Goal: Check status: Check status

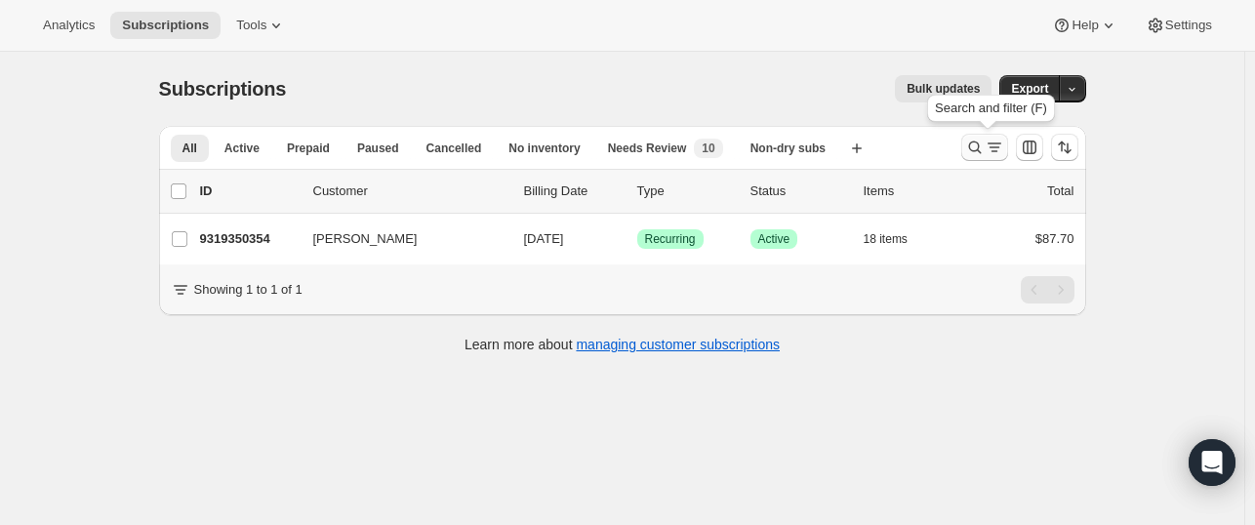
click at [977, 140] on icon "Search and filter results" at bounding box center [976, 148] width 20 height 20
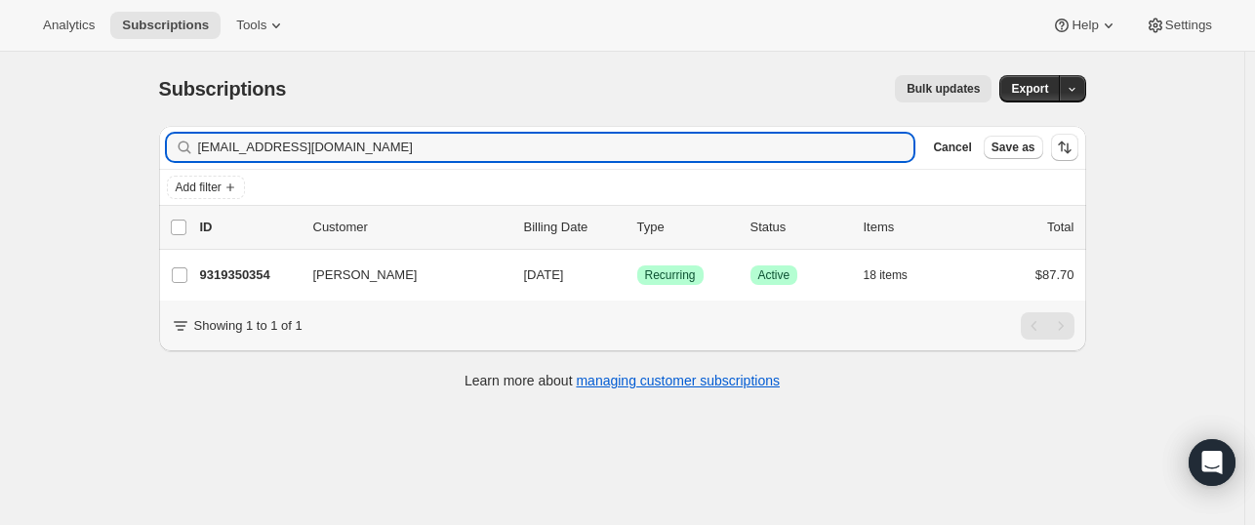
drag, startPoint x: 389, startPoint y: 148, endPoint x: 186, endPoint y: 153, distance: 202.1
click at [186, 153] on div "[EMAIL_ADDRESS][DOMAIN_NAME] Clear" at bounding box center [541, 147] width 748 height 27
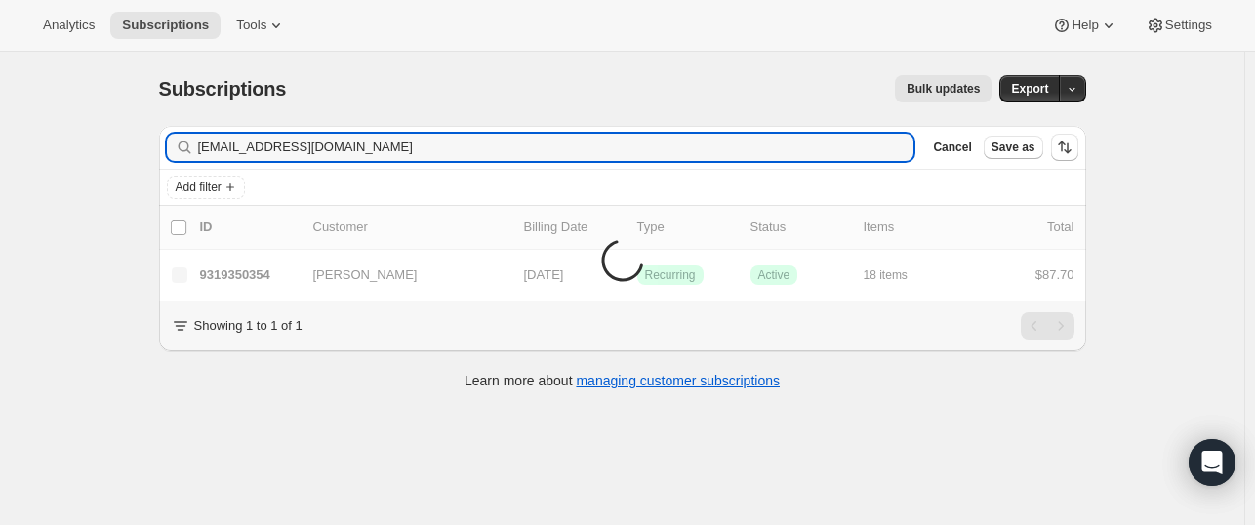
type input "[EMAIL_ADDRESS][DOMAIN_NAME]"
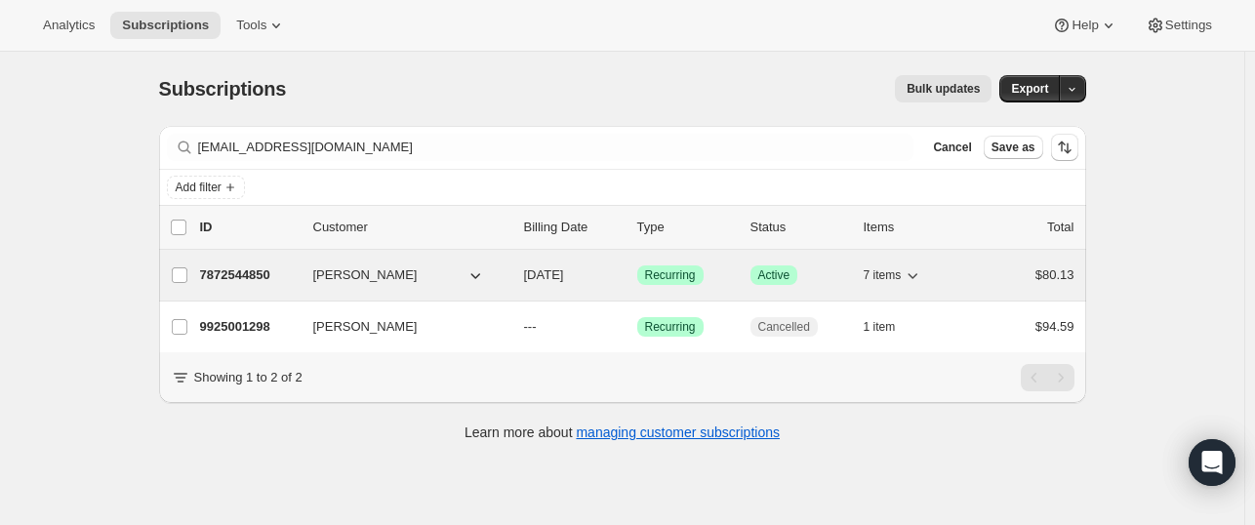
click at [271, 270] on p "7872544850" at bounding box center [249, 276] width 98 height 20
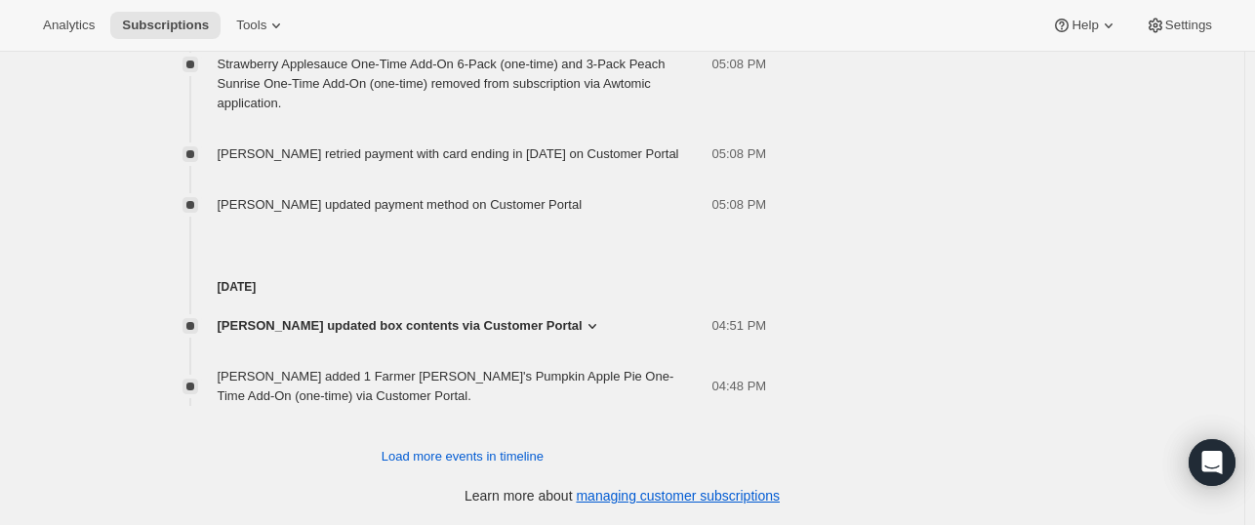
scroll to position [1629, 0]
click at [461, 453] on span "Load more events in timeline" at bounding box center [463, 457] width 162 height 20
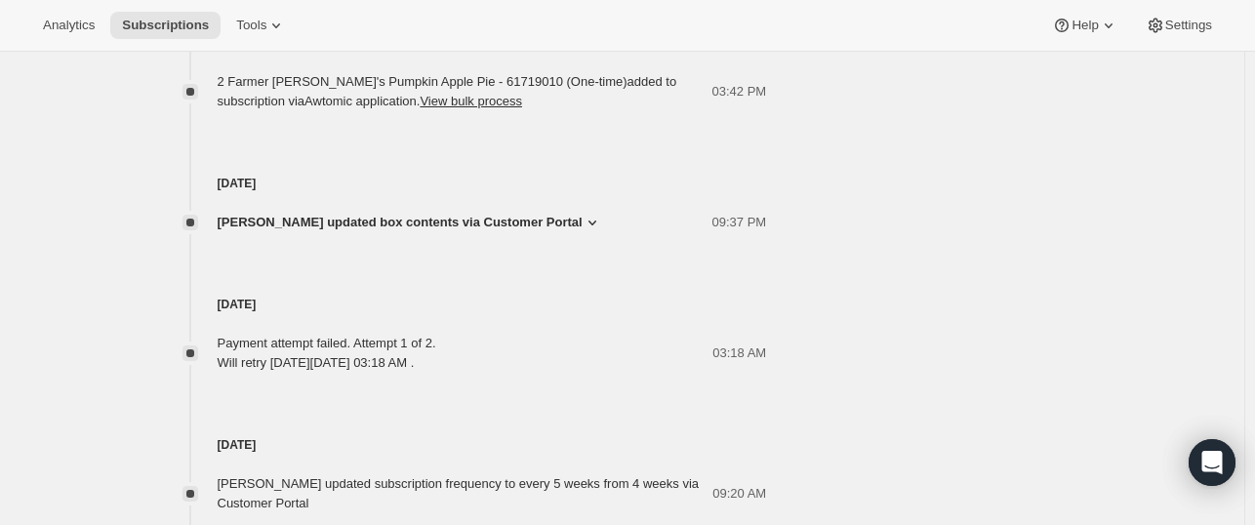
scroll to position [2031, 0]
click at [449, 230] on span "[PERSON_NAME] updated box contents via Customer Portal" at bounding box center [400, 221] width 365 height 20
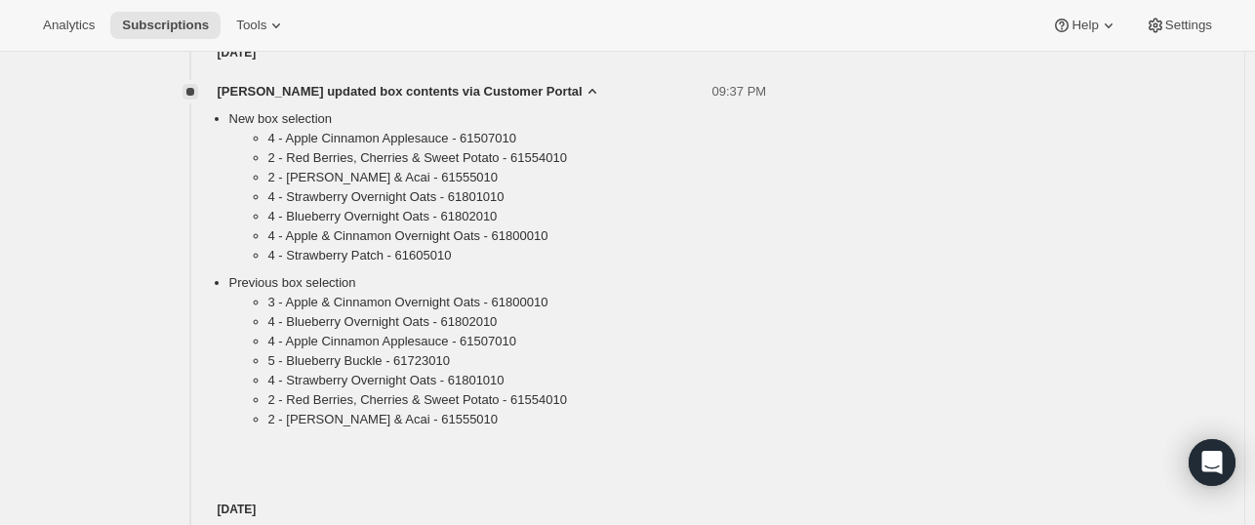
scroll to position [2171, 0]
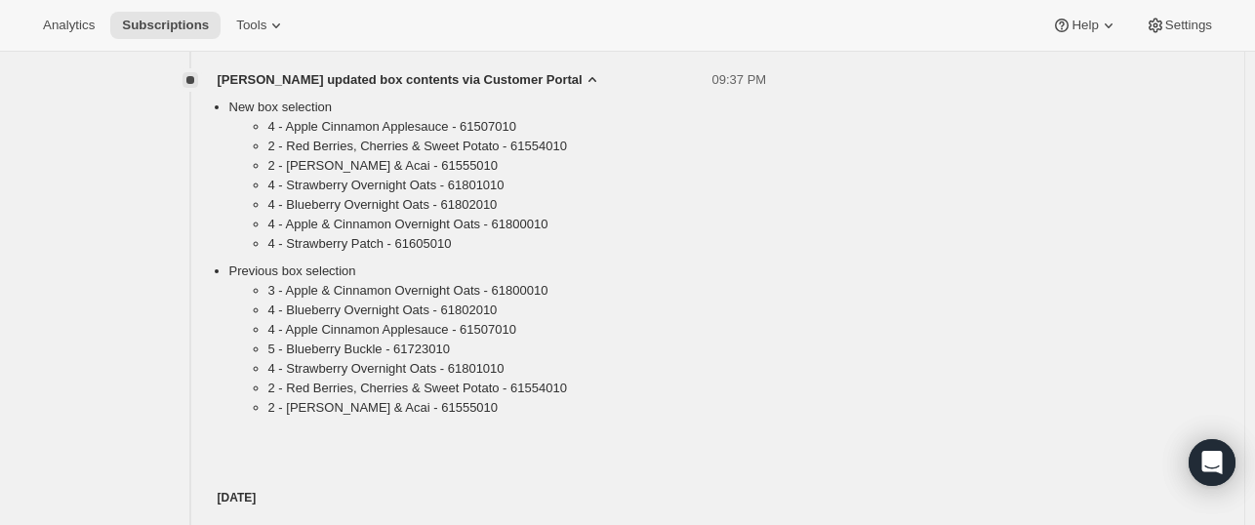
drag, startPoint x: 569, startPoint y: 390, endPoint x: 507, endPoint y: 296, distance: 112.6
click at [507, 262] on ul "4 - Apple Cinnamon Applesauce - 61507010 2 - Red Berries, Cherries & Sweet Pota…" at bounding box center [498, 189] width 538 height 144
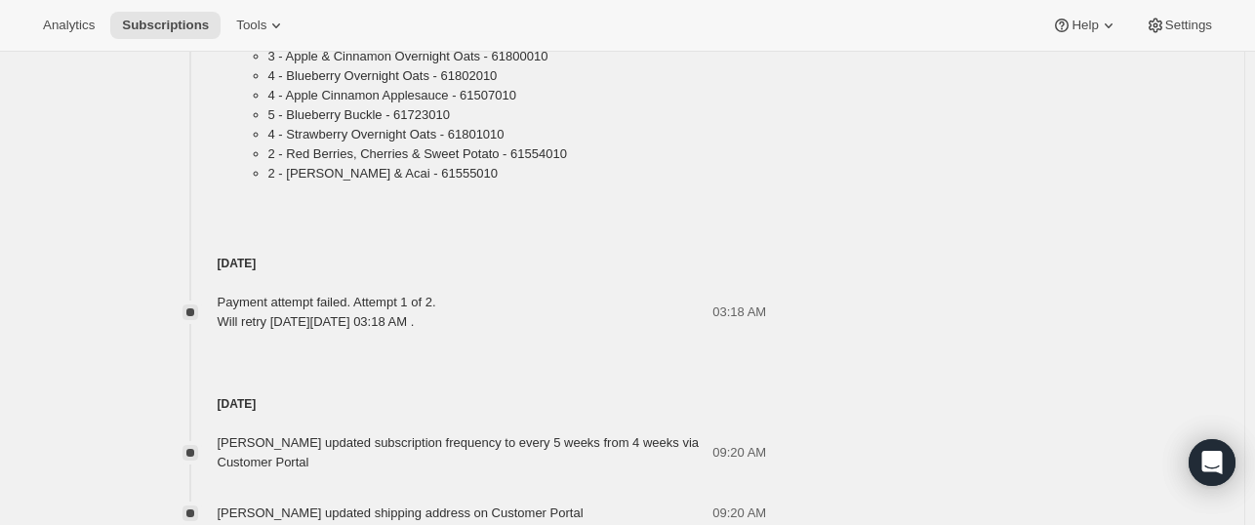
scroll to position [2282, 0]
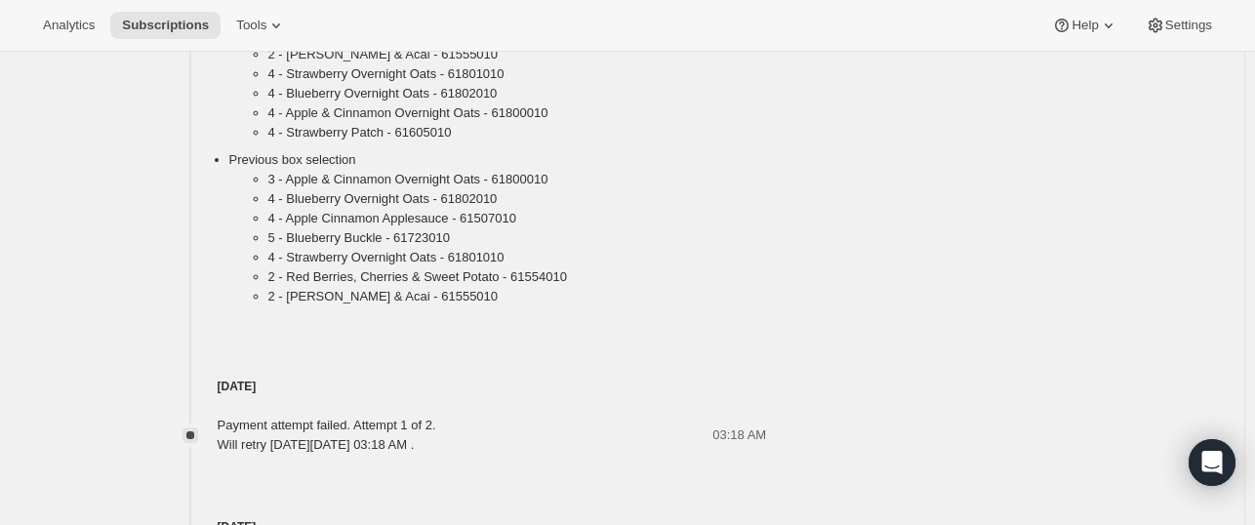
drag, startPoint x: 320, startPoint y: 253, endPoint x: 250, endPoint y: 346, distance: 116.4
click at [250, 314] on ul "3 - Apple & Cinnamon Overnight Oats - 61800010 4 - Blueberry Overnight Oats - 6…" at bounding box center [498, 242] width 538 height 144
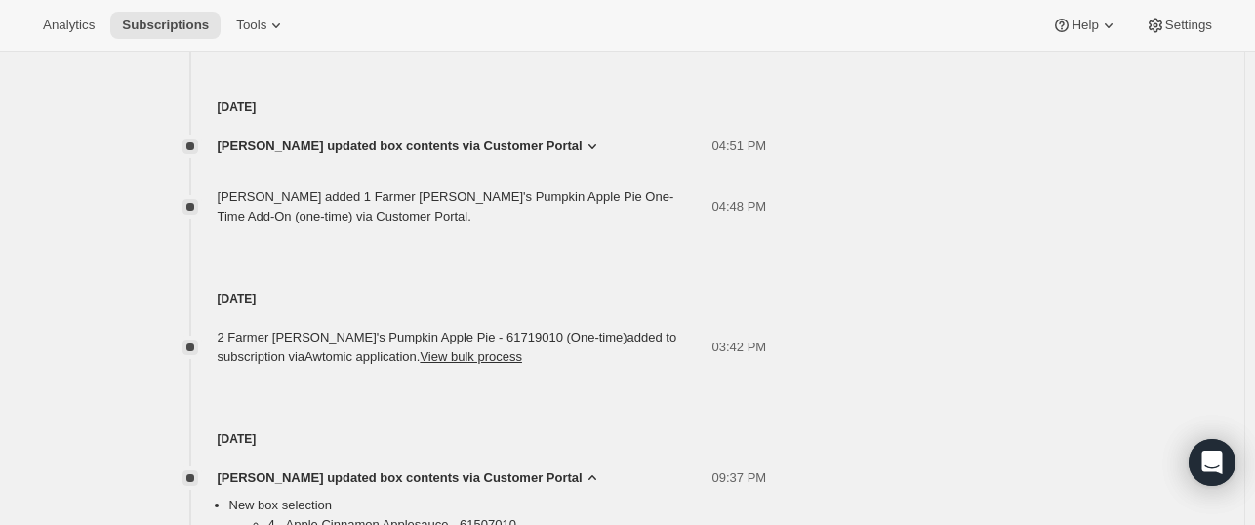
scroll to position [1750, 0]
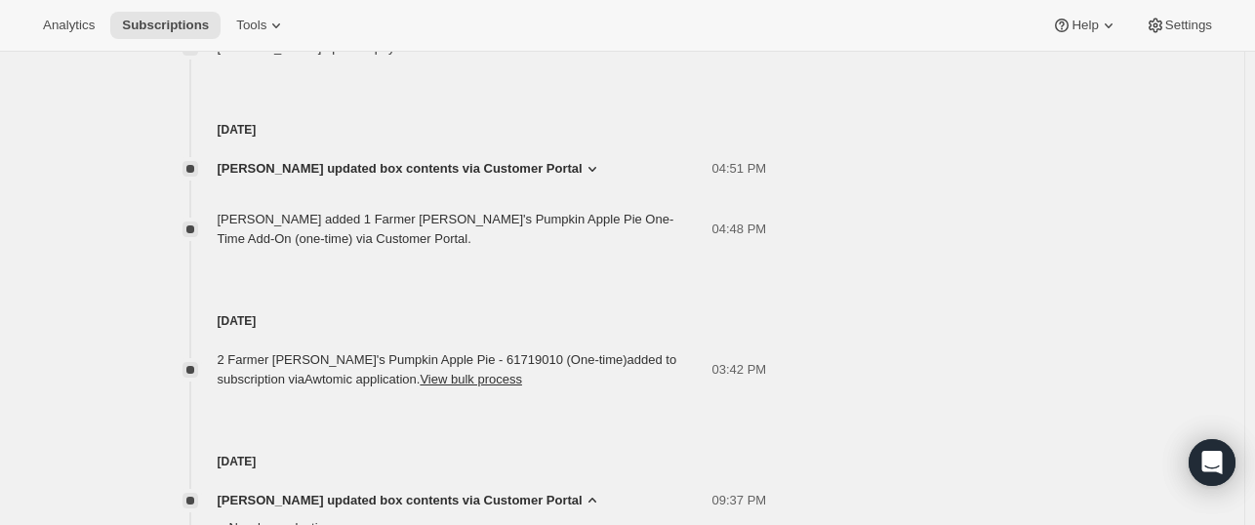
click at [413, 179] on span "[PERSON_NAME] updated box contents via Customer Portal" at bounding box center [400, 169] width 365 height 20
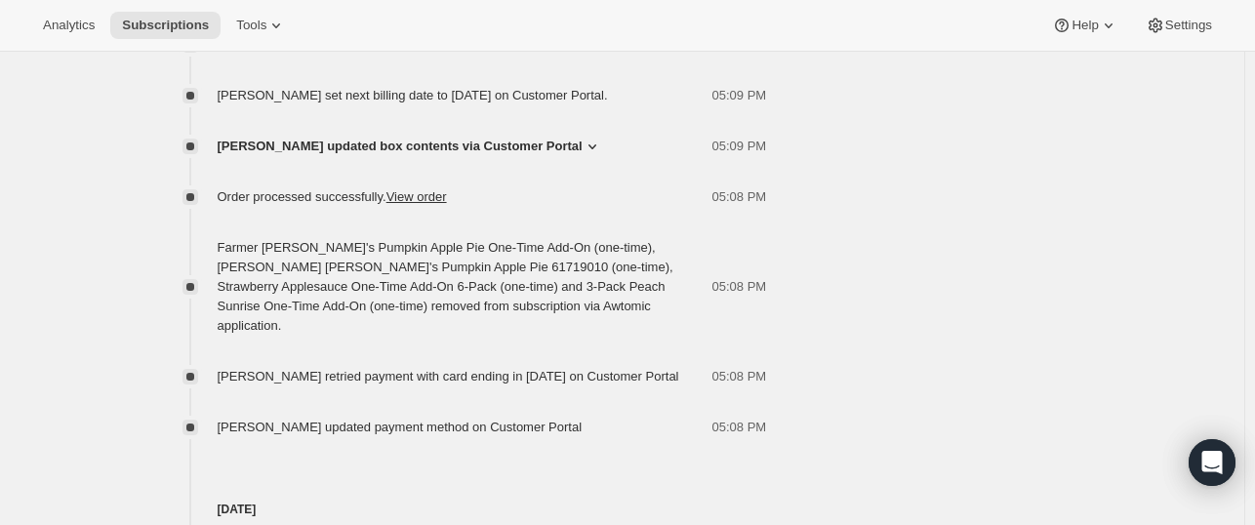
scroll to position [1369, 0]
drag, startPoint x: 317, startPoint y: 417, endPoint x: 415, endPoint y: 409, distance: 97.9
click at [415, 386] on span "[PERSON_NAME] retried payment with card ending in [DATE] on Customer Portal" at bounding box center [449, 378] width 462 height 15
click at [451, 391] on div "[PERSON_NAME] set next billing date to [DATE] on Customer Portal. 05:10 PM [PER…" at bounding box center [463, 229] width 608 height 422
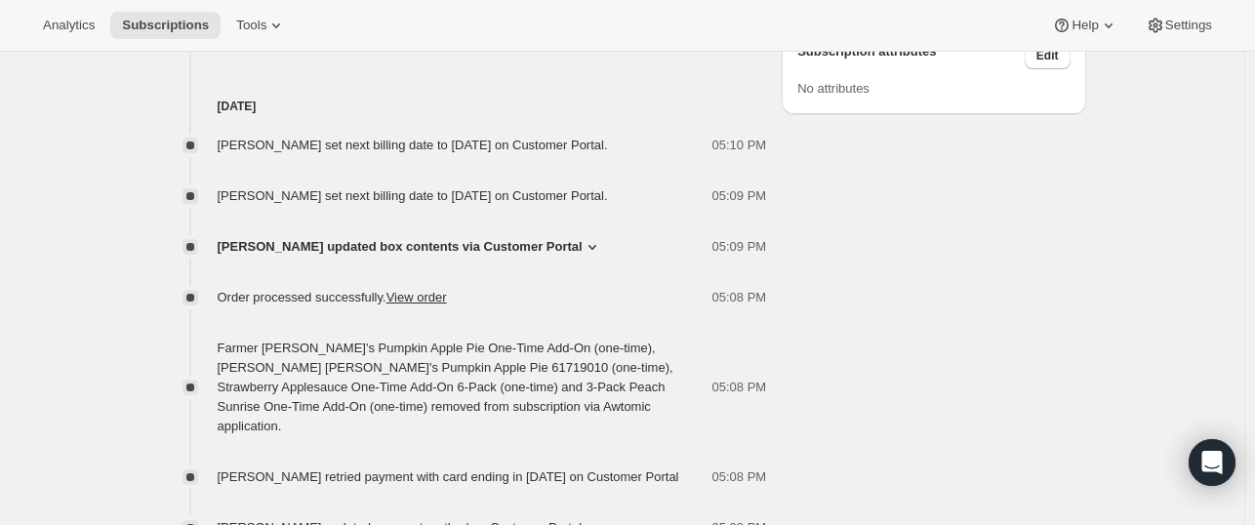
scroll to position [1266, 0]
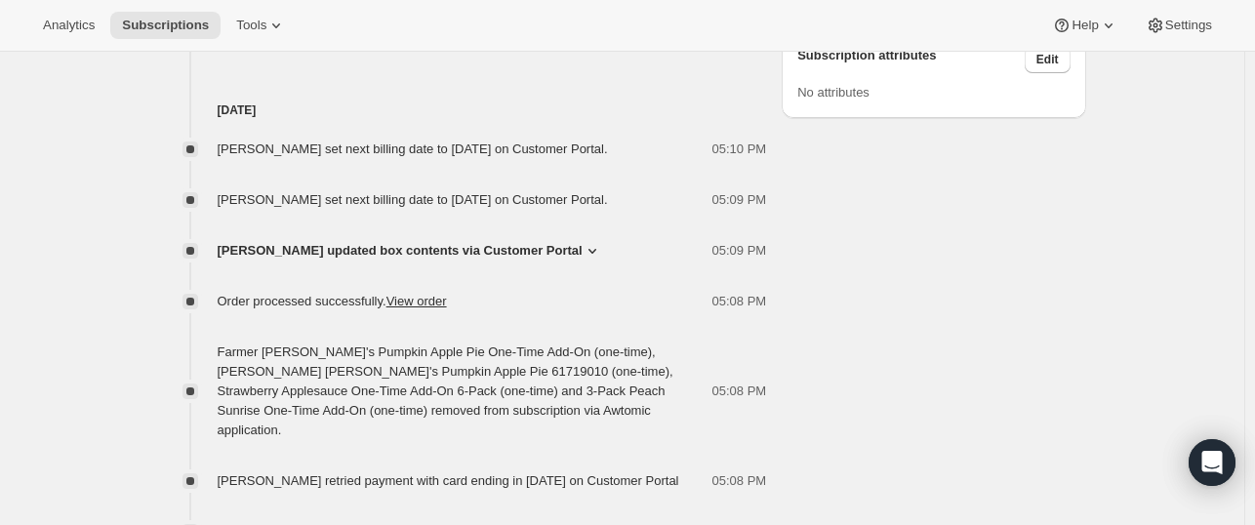
click at [504, 261] on span "[PERSON_NAME] updated box contents via Customer Portal" at bounding box center [400, 251] width 365 height 20
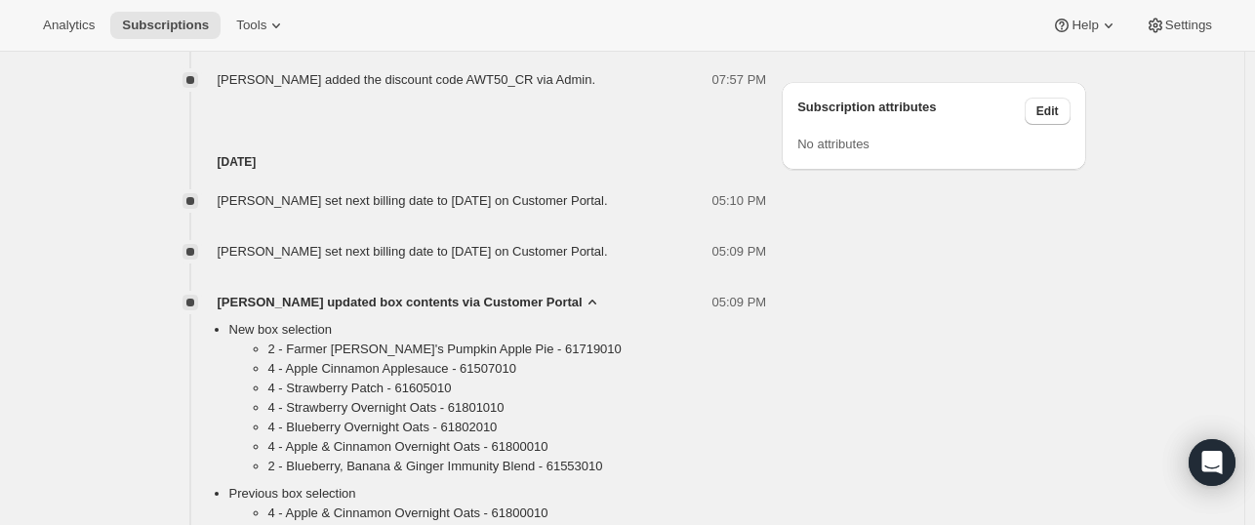
scroll to position [1218, 0]
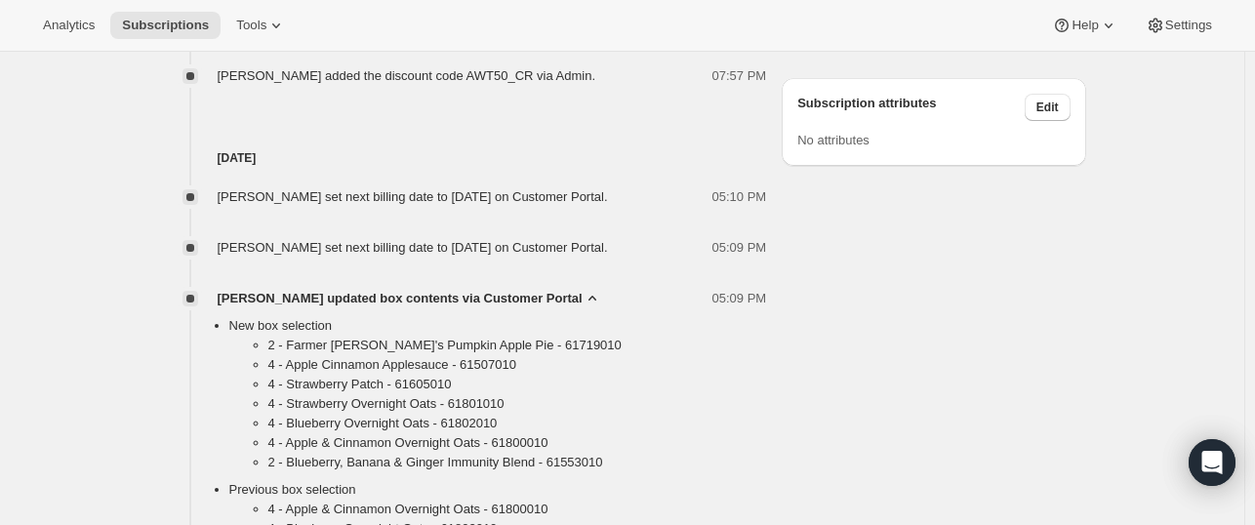
click at [587, 308] on icon at bounding box center [593, 299] width 20 height 20
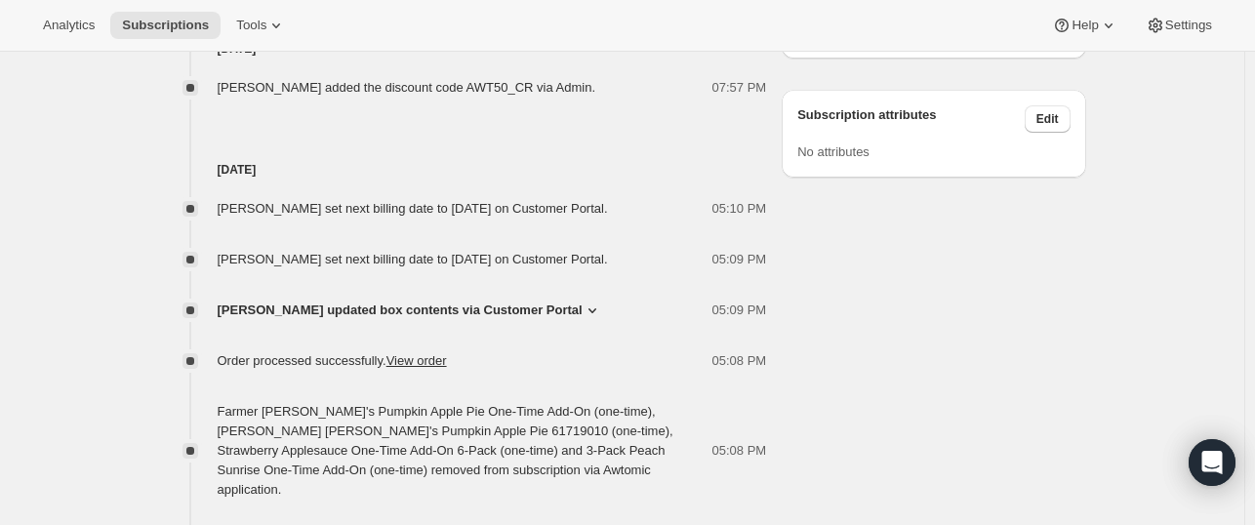
scroll to position [1204, 0]
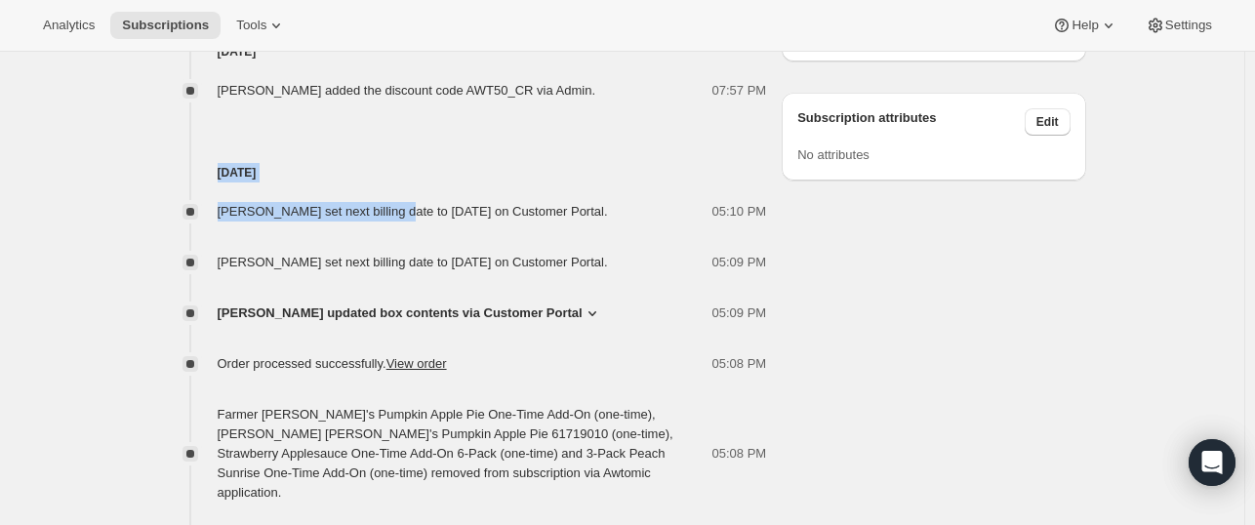
drag, startPoint x: 213, startPoint y: 185, endPoint x: 405, endPoint y: 269, distance: 209.8
click at [405, 269] on div "[DATE] [PERSON_NAME] set next billing date to [DATE] on Customer Portal. 05:10 …" at bounding box center [463, 353] width 608 height 504
click at [620, 272] on div "[PERSON_NAME] set next billing date to [DATE] on Customer Portal." at bounding box center [419, 263] width 402 height 20
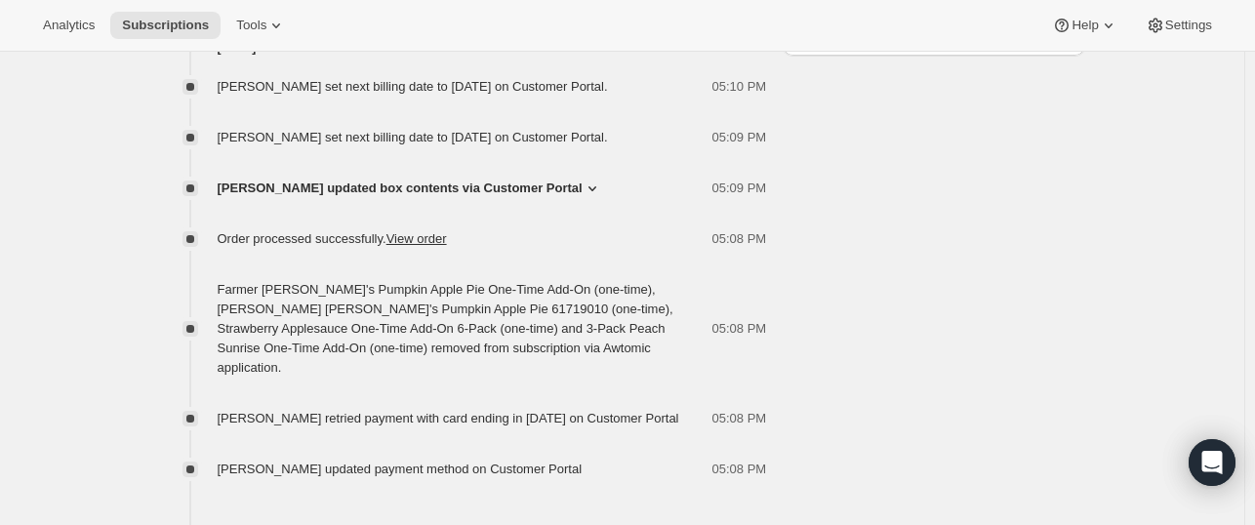
scroll to position [1328, 0]
click at [174, 59] on h4 "[DATE]" at bounding box center [463, 49] width 608 height 20
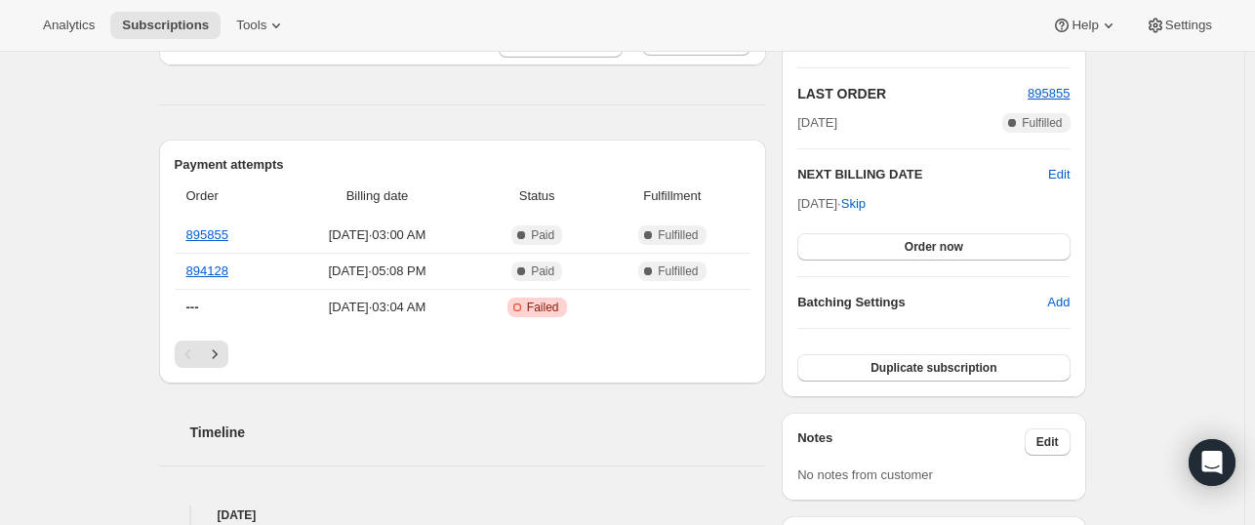
scroll to position [373, 0]
